Goal: Task Accomplishment & Management: Manage account settings

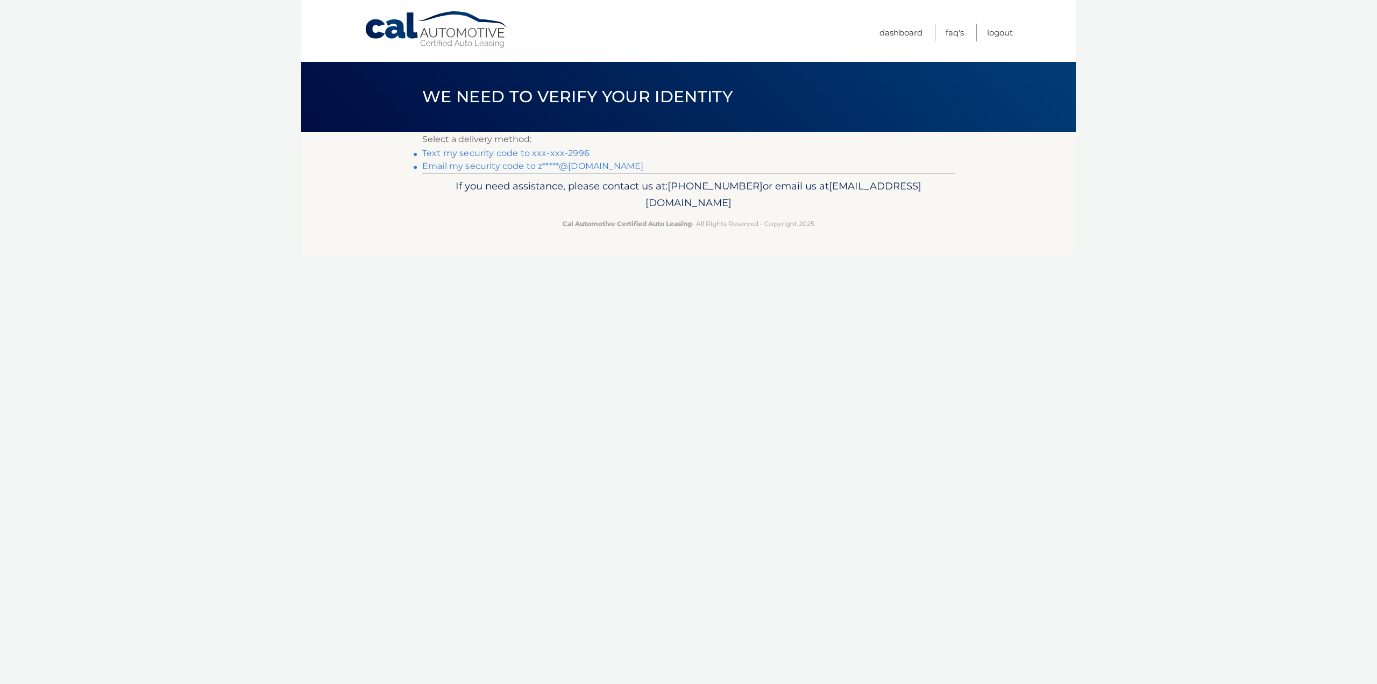
click at [481, 150] on link "Text my security code to xxx-xxx-2996" at bounding box center [505, 153] width 167 height 10
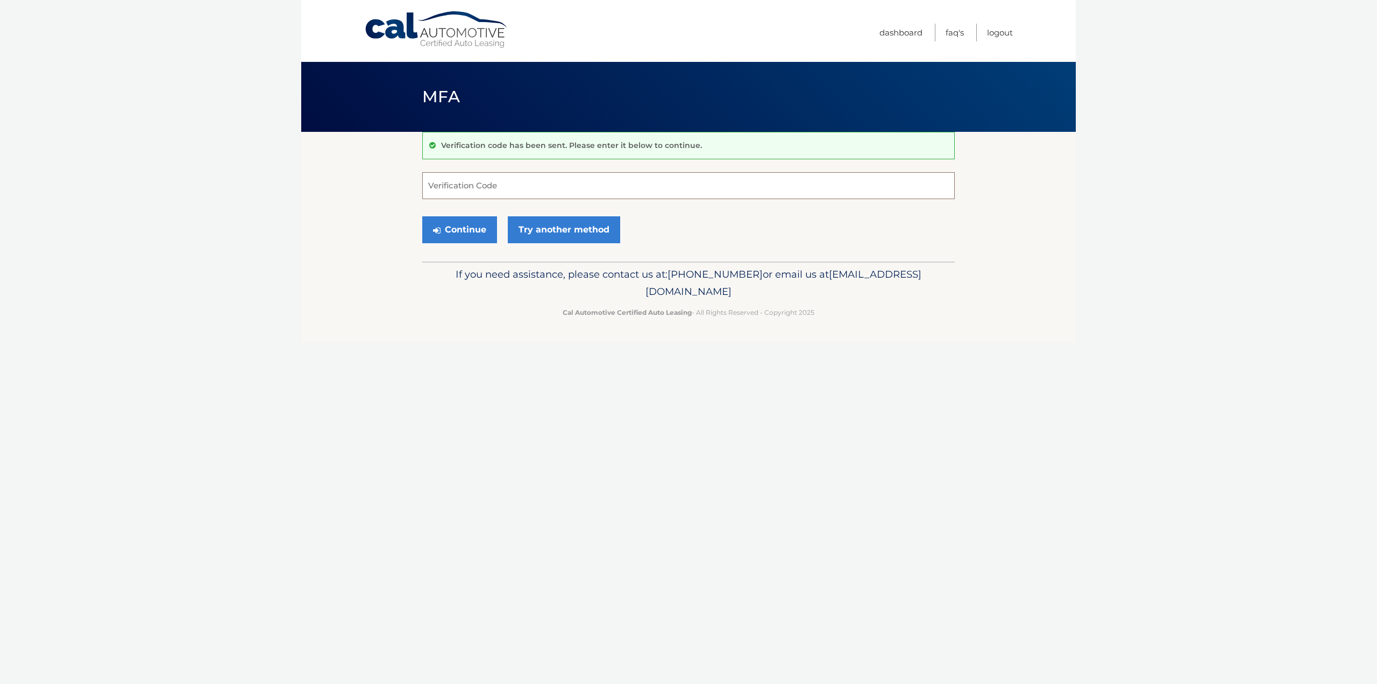
click at [473, 185] on input "Verification Code" at bounding box center [688, 185] width 533 height 27
type input "515814"
click at [463, 228] on button "Continue" at bounding box center [459, 229] width 75 height 27
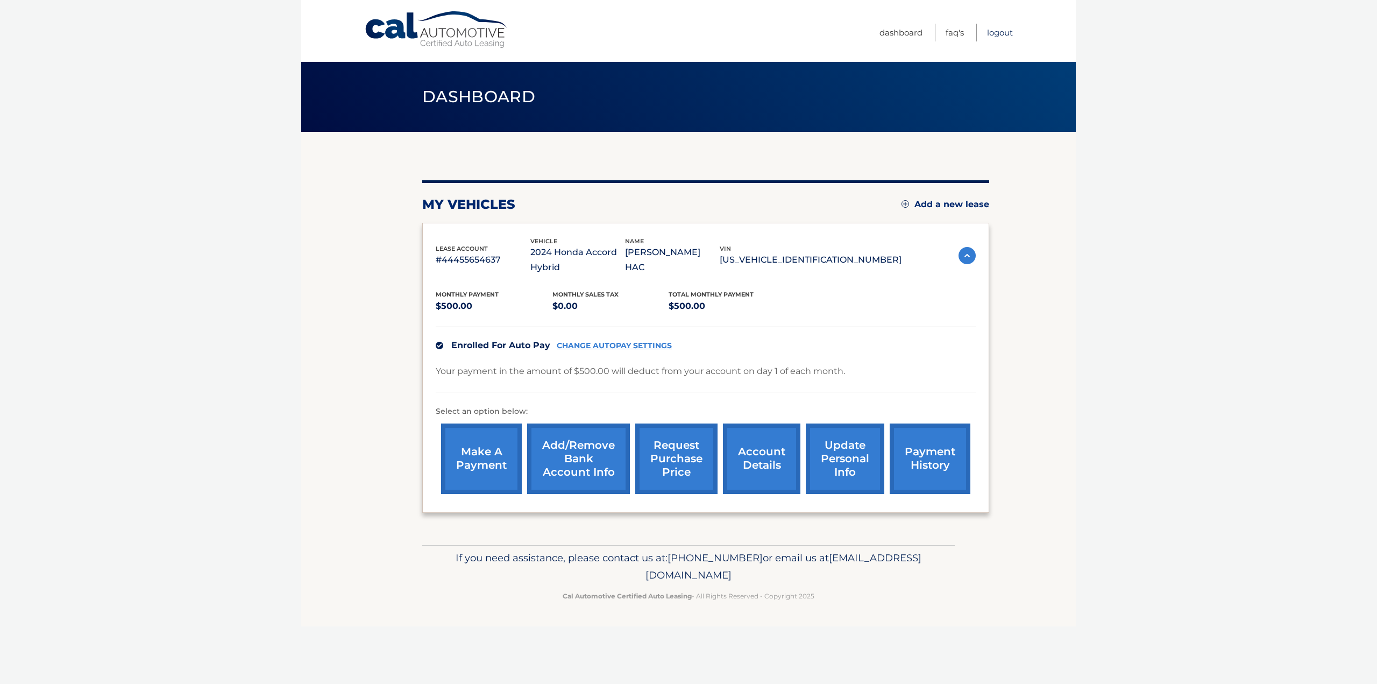
click at [1000, 31] on link "Logout" at bounding box center [1000, 33] width 26 height 18
